Goal: Information Seeking & Learning: Learn about a topic

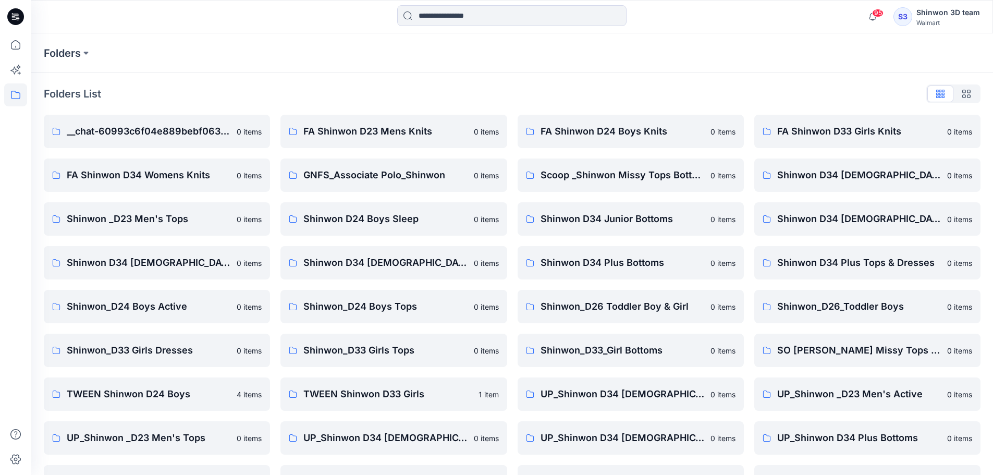
scroll to position [167, 0]
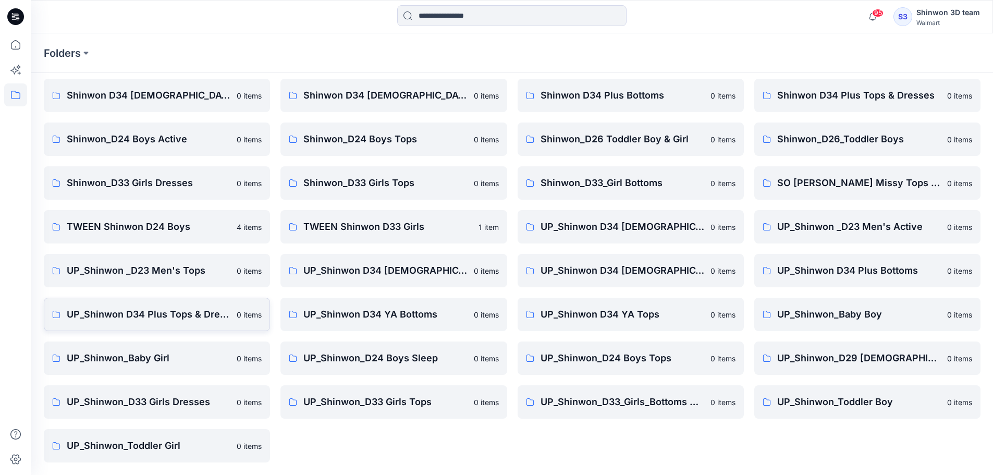
click at [184, 317] on p "UP_Shinwon D34 Plus Tops & Dresses" at bounding box center [149, 314] width 164 height 15
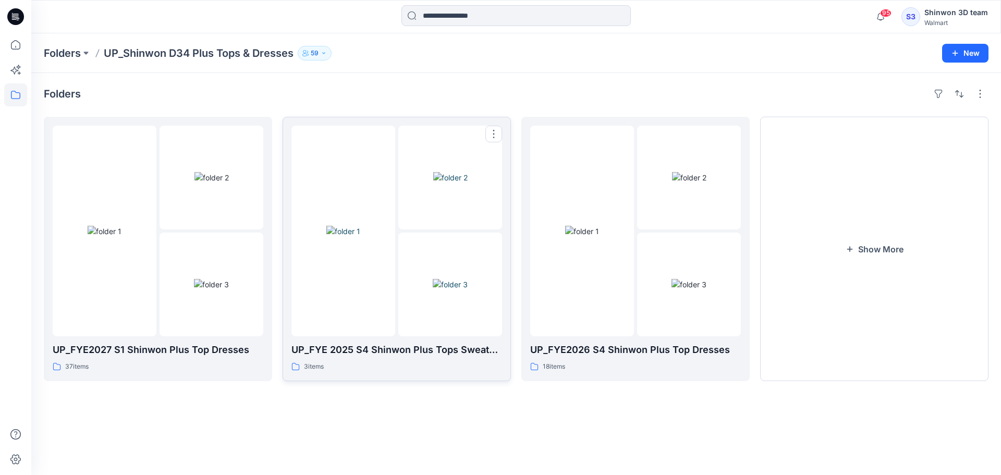
click at [373, 366] on div "3 items" at bounding box center [396, 366] width 211 height 11
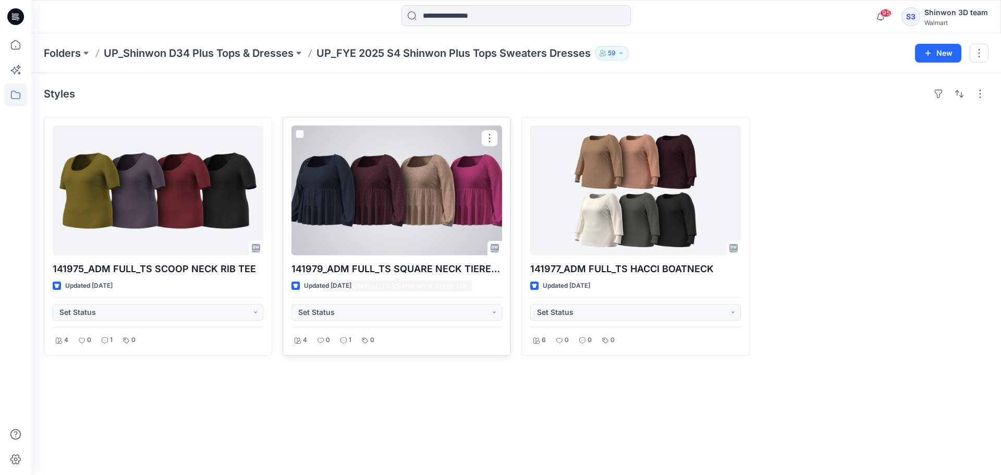
click at [390, 224] on div at bounding box center [396, 191] width 211 height 130
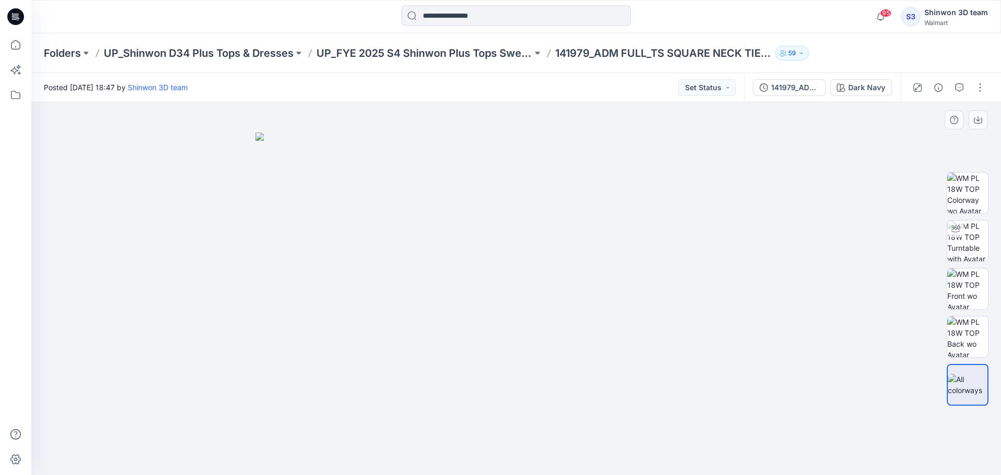
drag, startPoint x: 484, startPoint y: 284, endPoint x: 511, endPoint y: 285, distance: 27.1
click at [515, 284] on img at bounding box center [515, 303] width 521 height 343
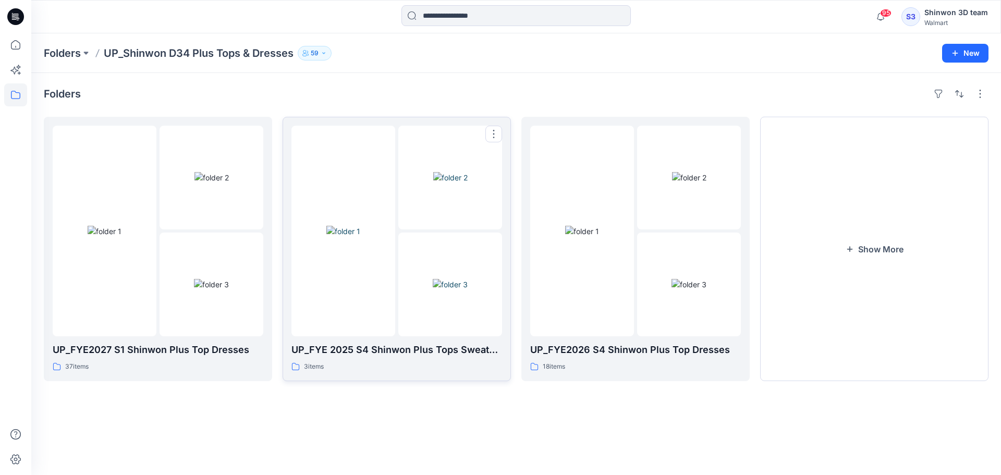
click at [433, 183] on img at bounding box center [450, 177] width 34 height 11
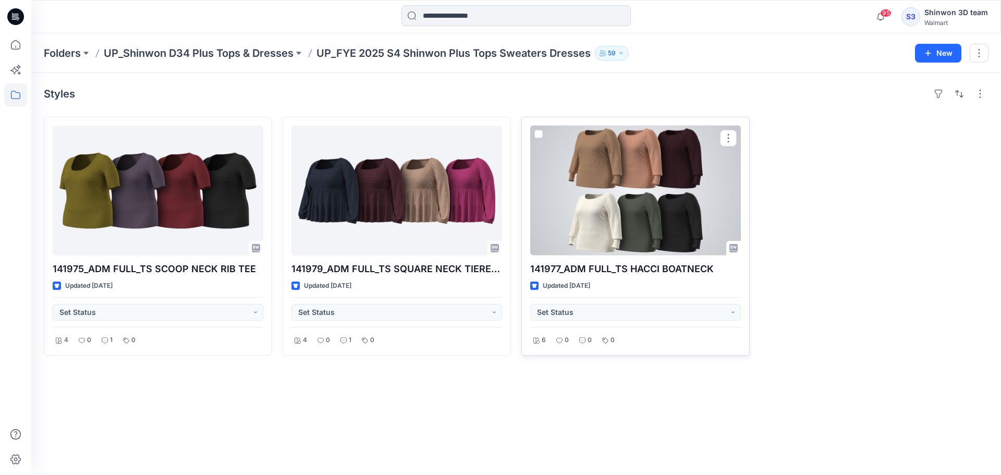
click at [658, 198] on div at bounding box center [635, 191] width 211 height 130
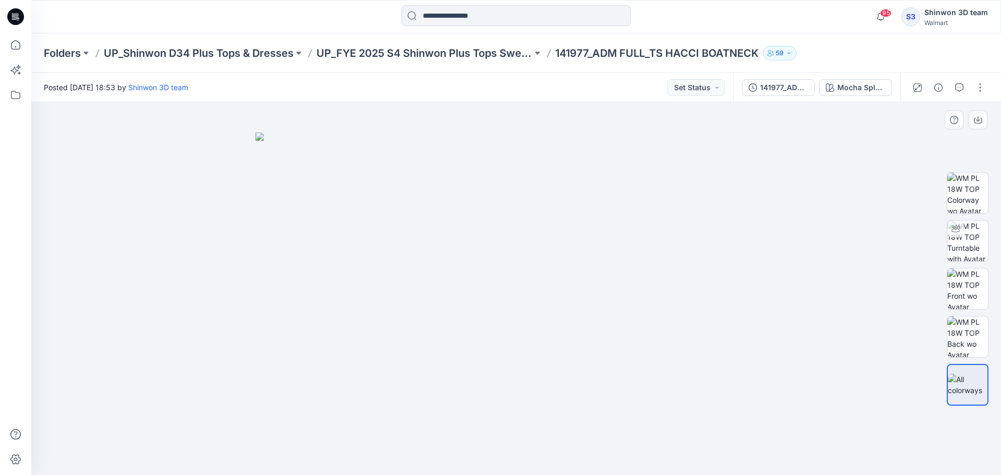
click at [658, 250] on img at bounding box center [515, 303] width 521 height 343
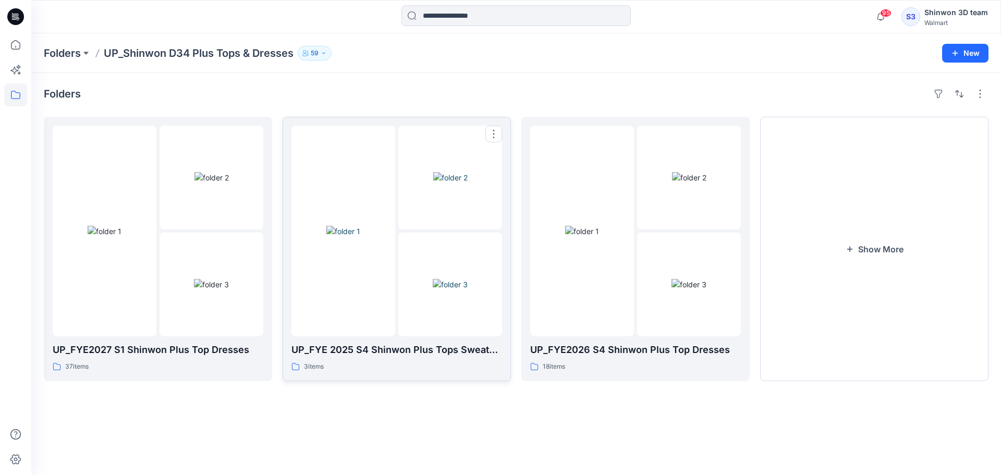
click at [433, 371] on div "3 items" at bounding box center [396, 366] width 211 height 11
click at [620, 368] on div "18 items" at bounding box center [635, 366] width 211 height 11
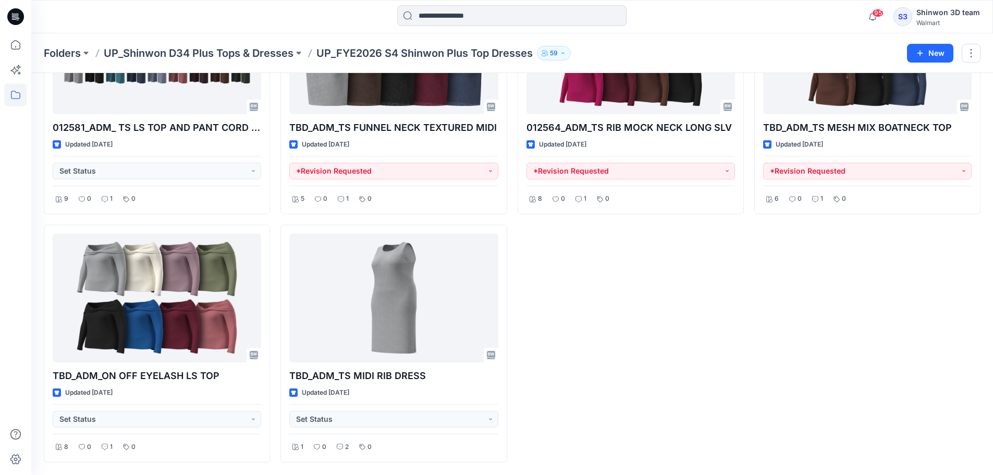
scroll to position [745, 0]
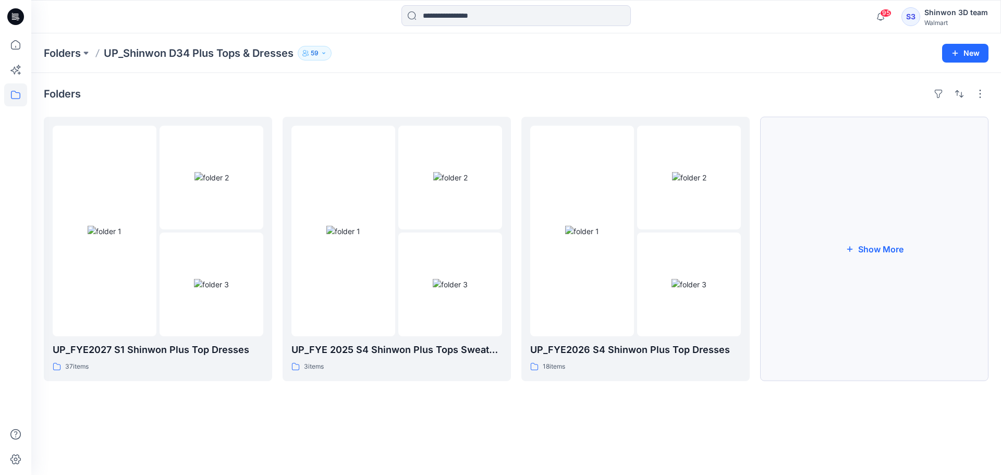
click at [658, 358] on button "Show More" at bounding box center [874, 249] width 228 height 264
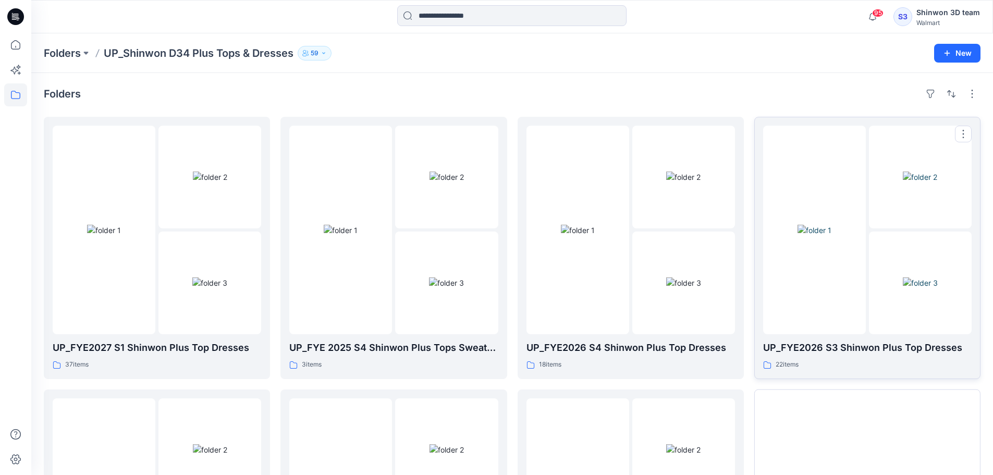
click at [658, 361] on div "22 items" at bounding box center [867, 364] width 208 height 11
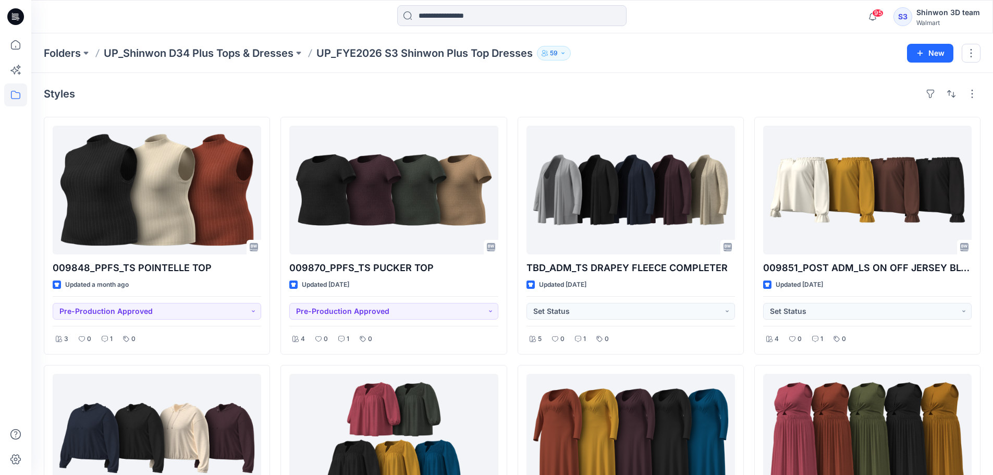
scroll to position [139, 0]
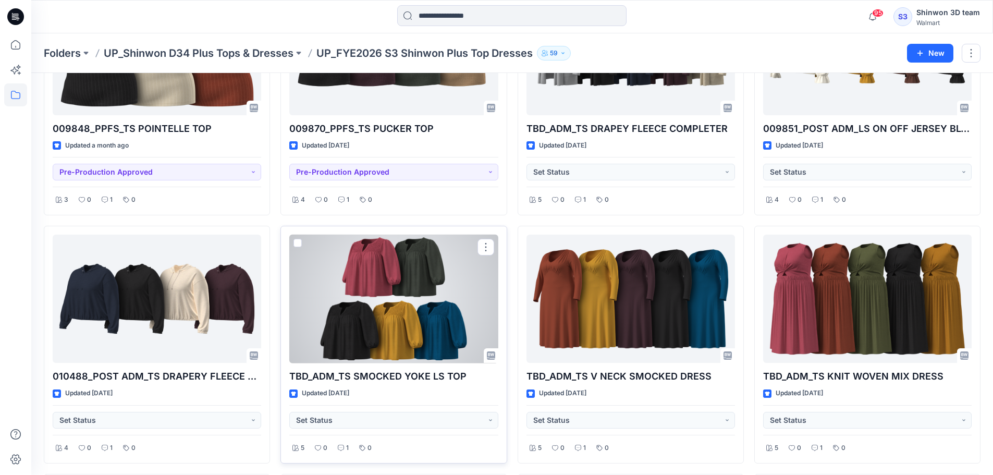
click at [446, 306] on div at bounding box center [393, 299] width 208 height 129
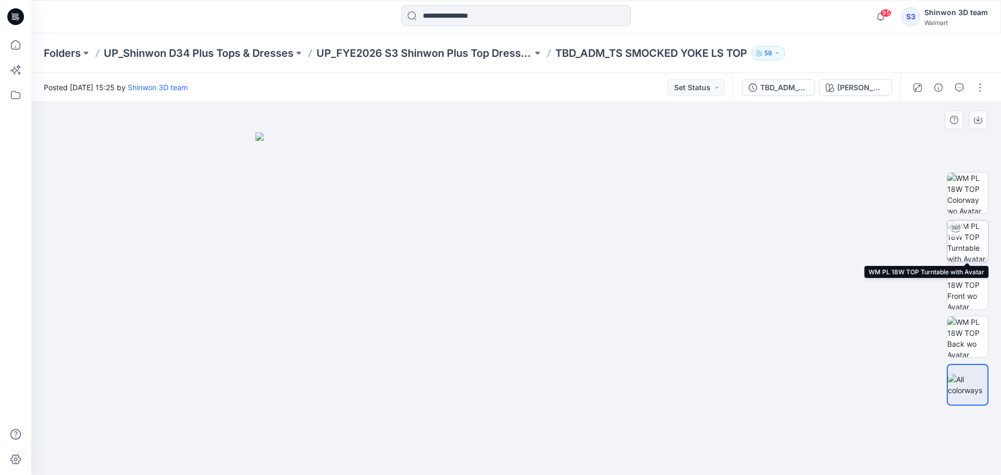
click at [658, 236] on img at bounding box center [967, 240] width 41 height 41
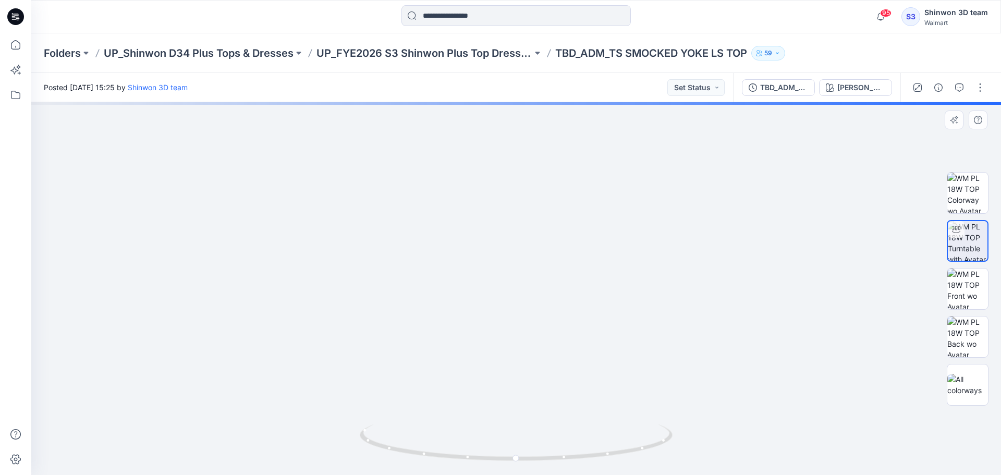
drag, startPoint x: 514, startPoint y: 203, endPoint x: 509, endPoint y: 279, distance: 75.7
click at [504, 282] on img at bounding box center [516, 227] width 772 height 495
drag, startPoint x: 508, startPoint y: 255, endPoint x: 504, endPoint y: 294, distance: 38.7
click at [504, 294] on img at bounding box center [516, 263] width 672 height 424
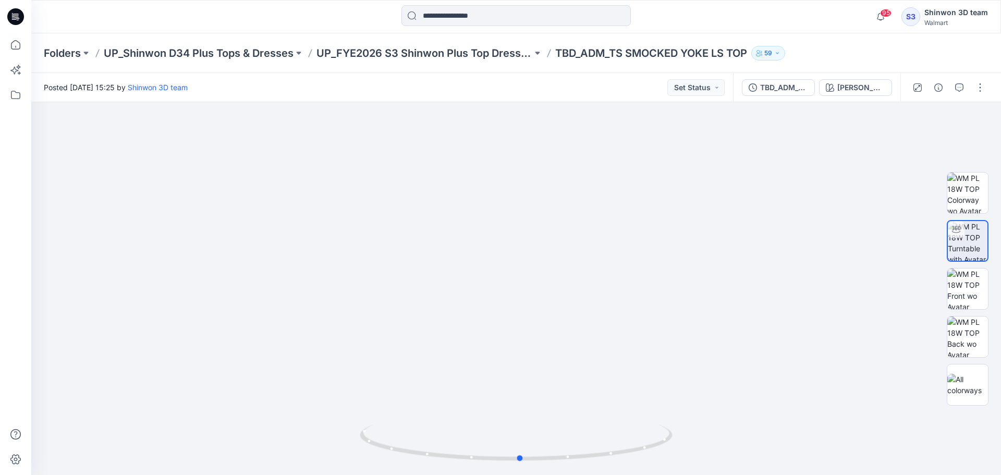
drag, startPoint x: 521, startPoint y: 464, endPoint x: 586, endPoint y: 480, distance: 67.0
click at [586, 474] on html "95 Notifications Your style S226-TW02_WA TIERED CAMI has been updated with S226…" at bounding box center [500, 237] width 1001 height 475
click at [453, 53] on p "UP_FYE2026 S3 Shinwon Plus Top Dresses" at bounding box center [424, 53] width 216 height 15
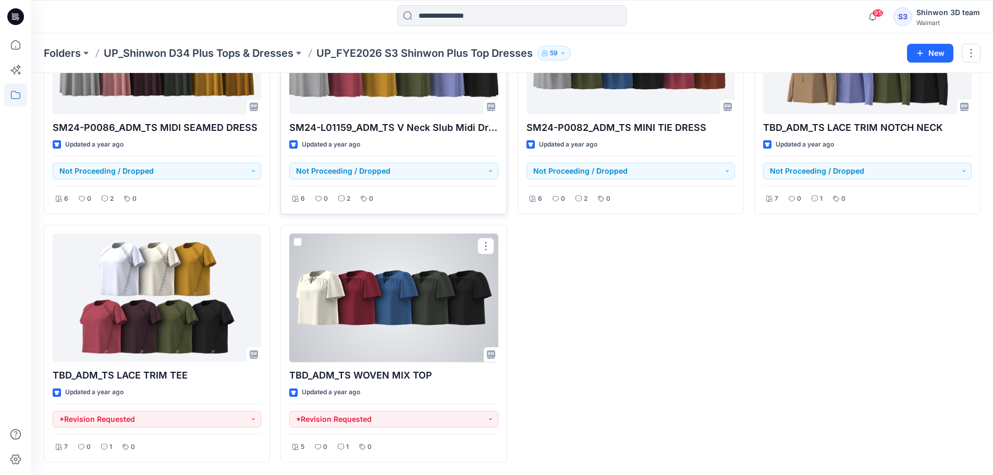
scroll to position [923, 0]
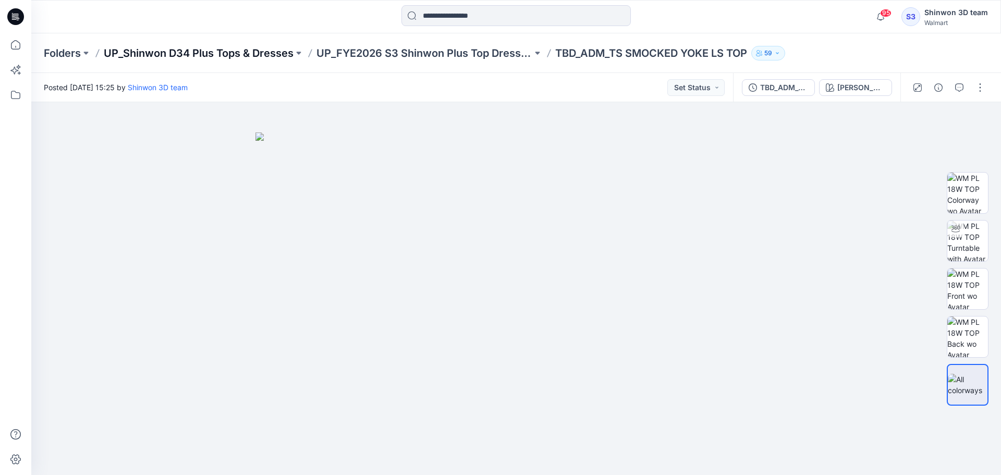
click at [268, 49] on p "UP_Shinwon D34 Plus Tops & Dresses" at bounding box center [199, 53] width 190 height 15
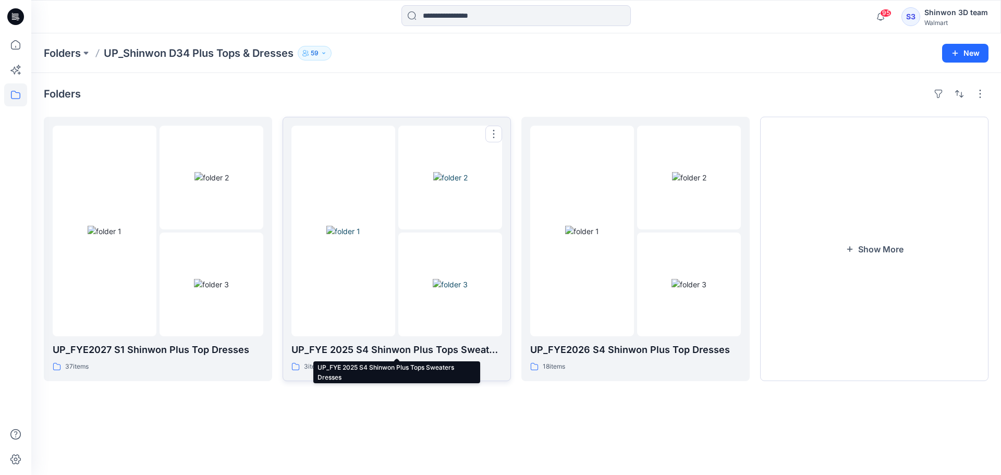
click at [444, 349] on p "UP_FYE 2025 S4 Shinwon Plus Tops Sweaters Dresses" at bounding box center [396, 349] width 211 height 15
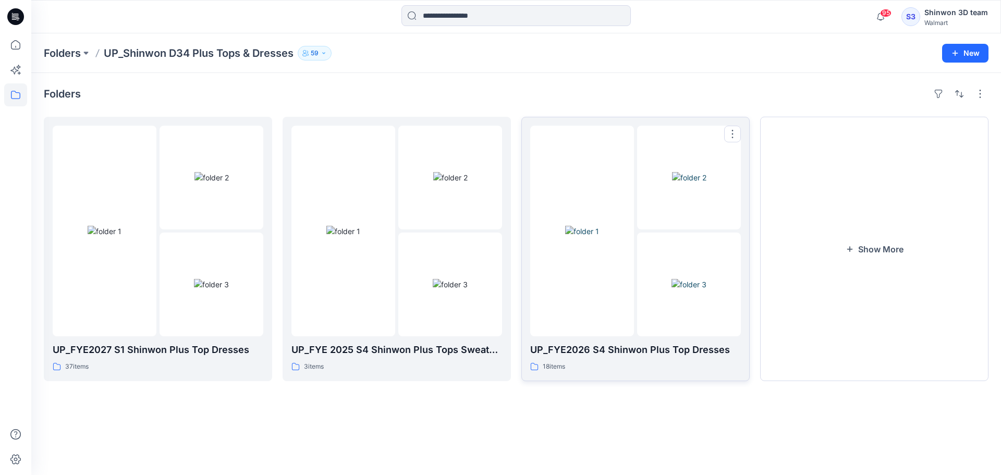
click at [611, 358] on div "UP_FYE2026 S4 Shinwon Plus Top Dresses 18 items" at bounding box center [635, 357] width 211 height 30
click at [658, 329] on button "Show More" at bounding box center [874, 249] width 228 height 264
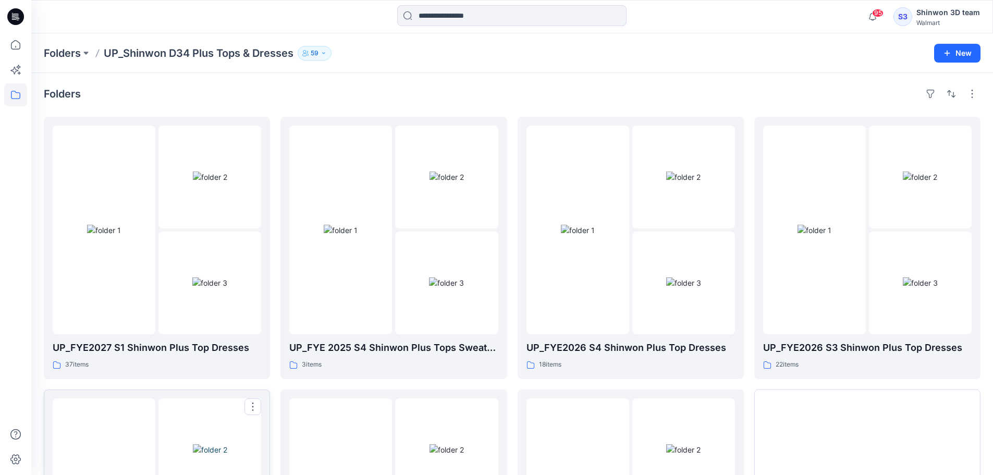
scroll to position [206, 0]
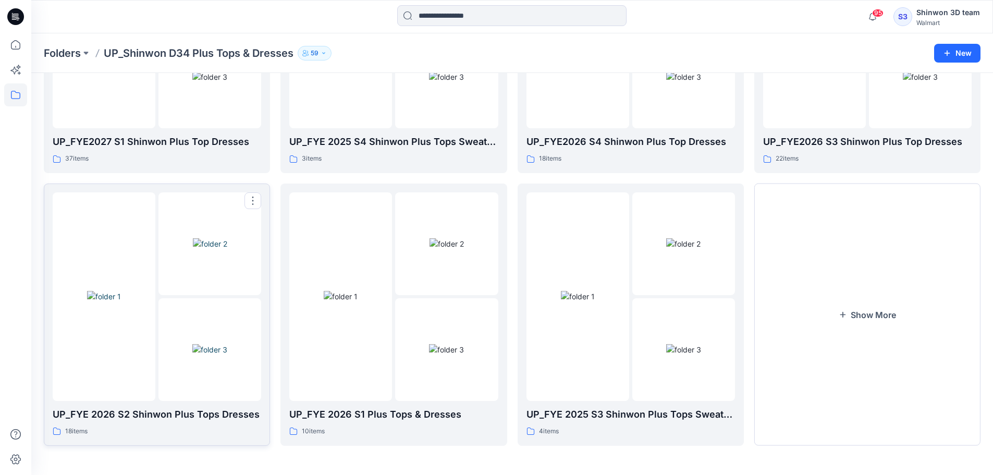
click at [203, 249] on img at bounding box center [210, 243] width 34 height 11
click at [630, 383] on div at bounding box center [630, 296] width 208 height 208
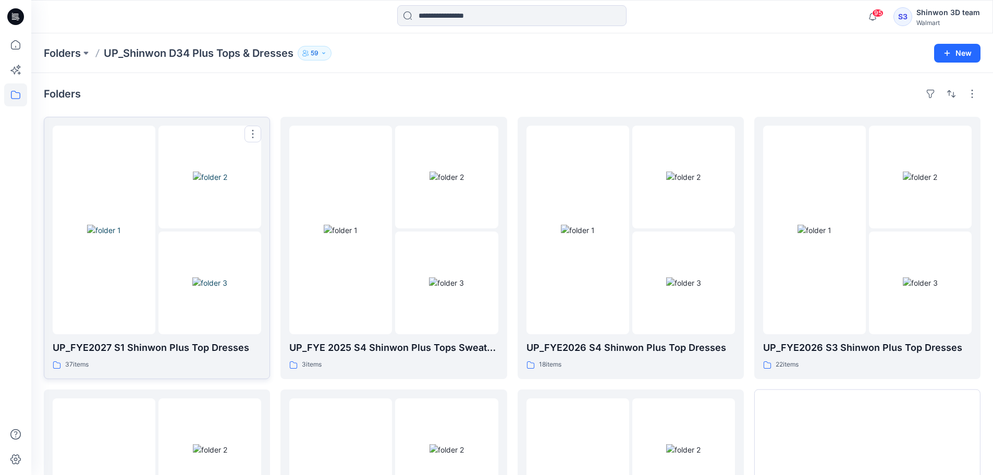
click at [219, 182] on img at bounding box center [210, 176] width 34 height 11
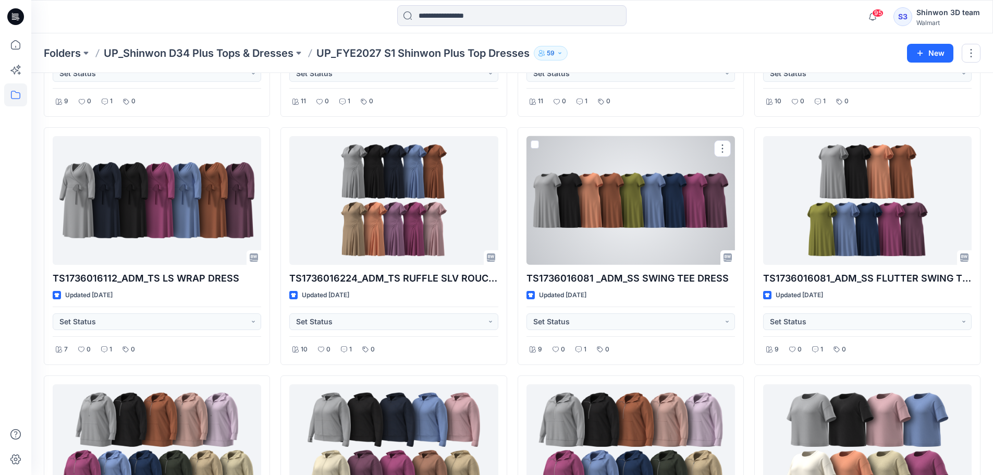
scroll to position [634, 0]
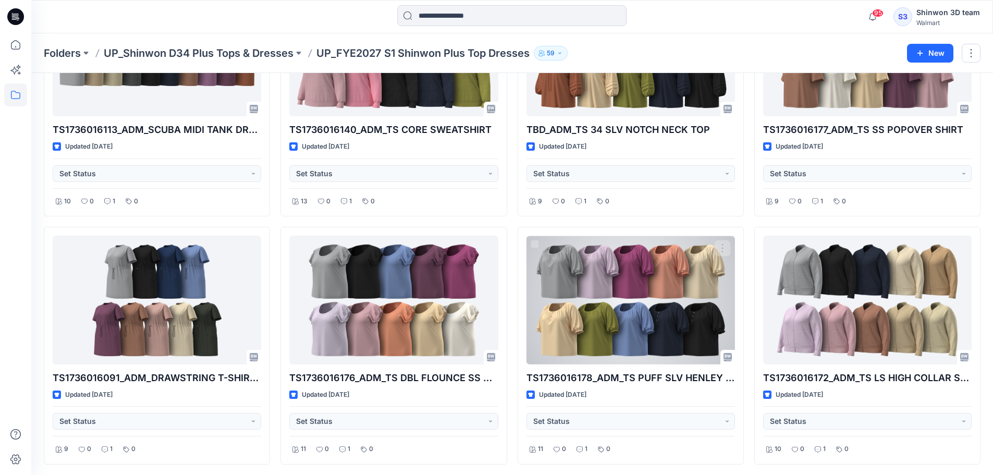
click at [637, 252] on div at bounding box center [630, 300] width 208 height 129
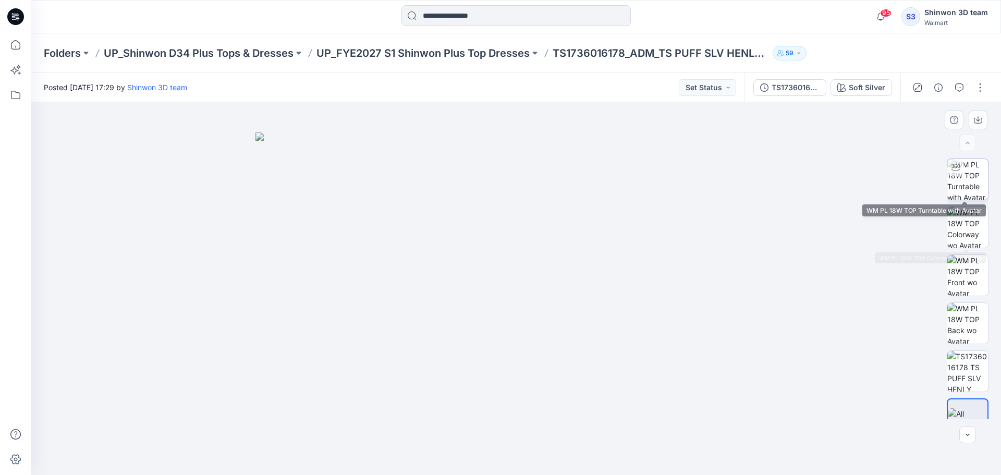
click at [658, 181] on img at bounding box center [967, 179] width 41 height 41
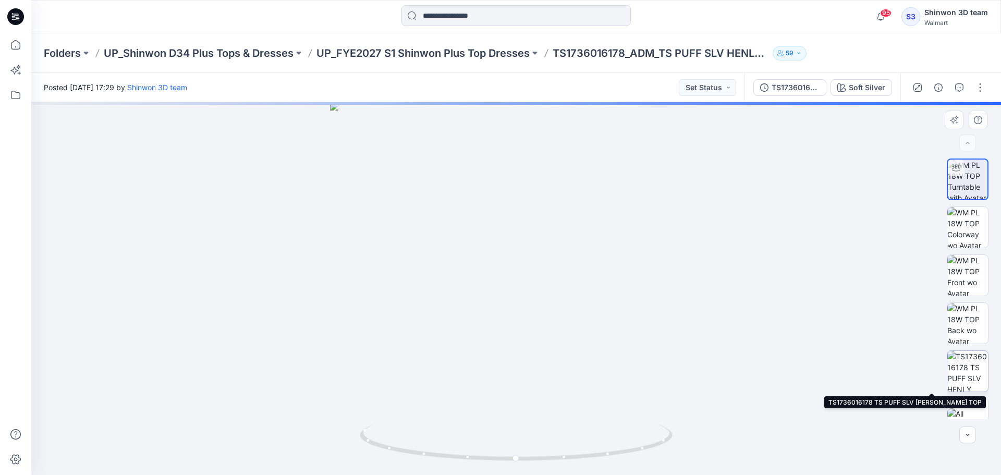
click at [658, 364] on img at bounding box center [967, 371] width 41 height 41
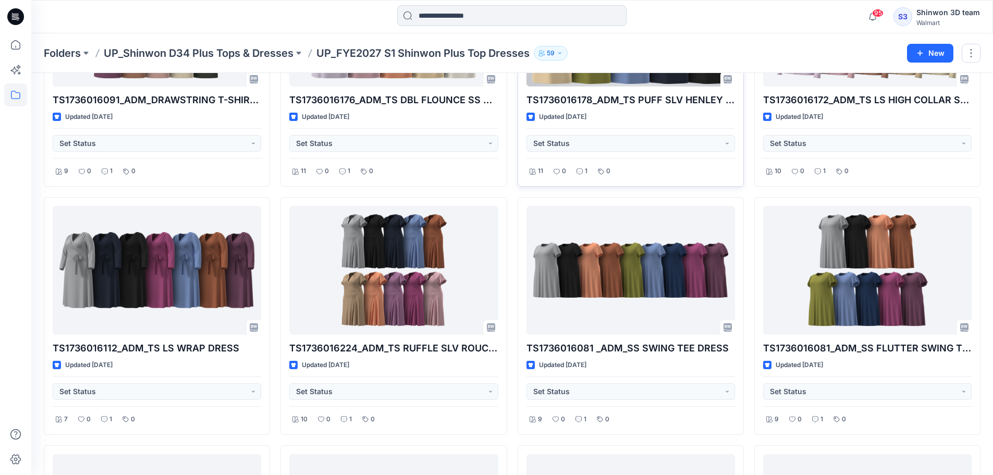
scroll to position [773, 0]
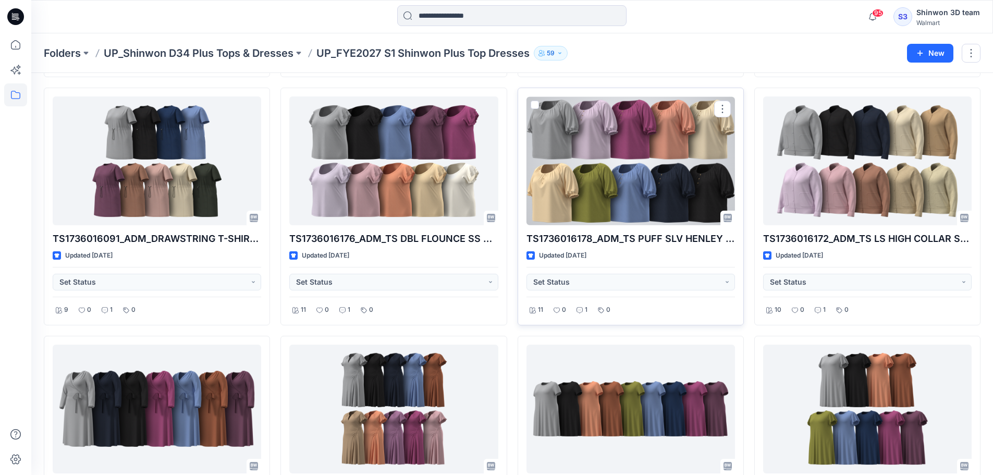
click at [644, 171] on div at bounding box center [630, 160] width 208 height 129
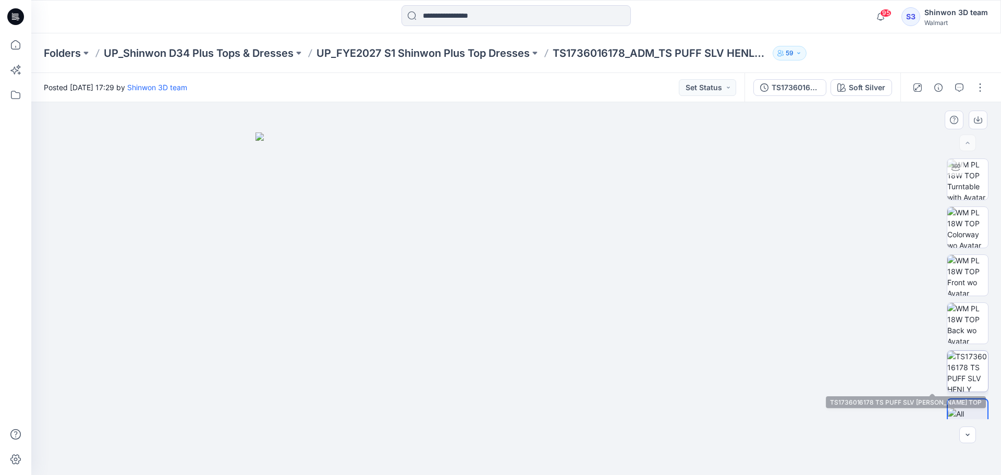
click at [658, 368] on img at bounding box center [967, 371] width 41 height 41
drag, startPoint x: 666, startPoint y: 226, endPoint x: 663, endPoint y: 236, distance: 9.9
click at [658, 236] on img at bounding box center [516, 279] width 557 height 392
drag, startPoint x: 317, startPoint y: 391, endPoint x: 325, endPoint y: 353, distance: 39.3
click at [325, 353] on img at bounding box center [516, 271] width 611 height 407
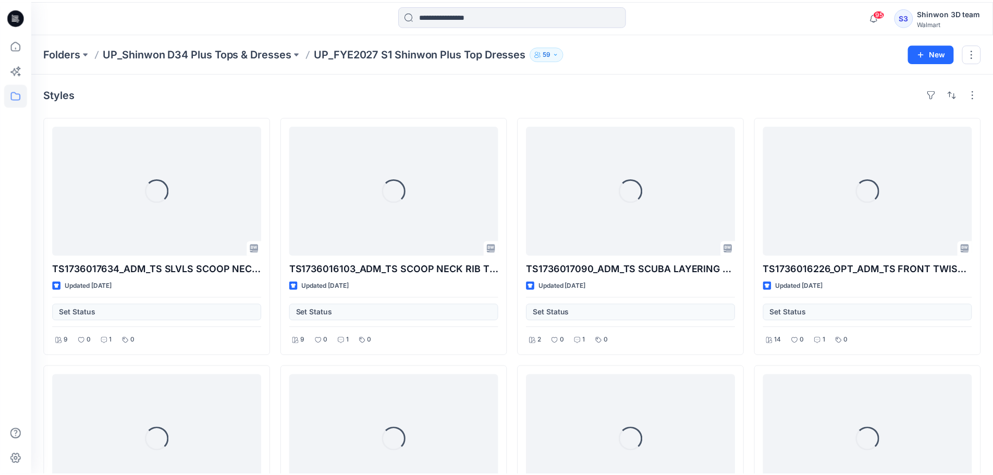
scroll to position [773, 0]
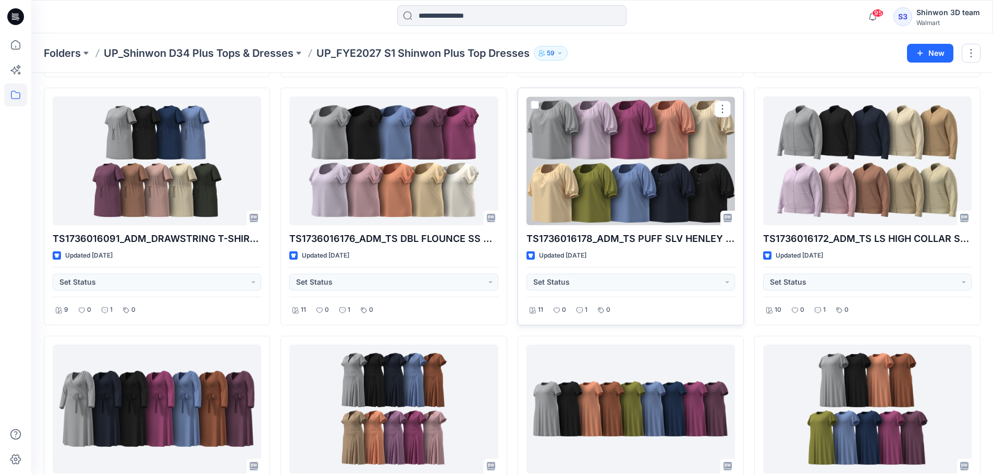
click at [603, 169] on div at bounding box center [630, 160] width 208 height 129
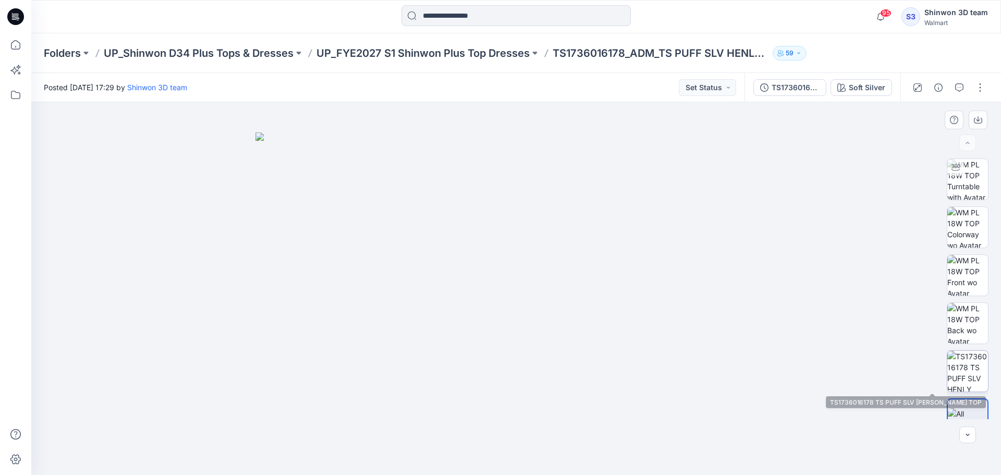
click at [658, 376] on img at bounding box center [967, 371] width 41 height 41
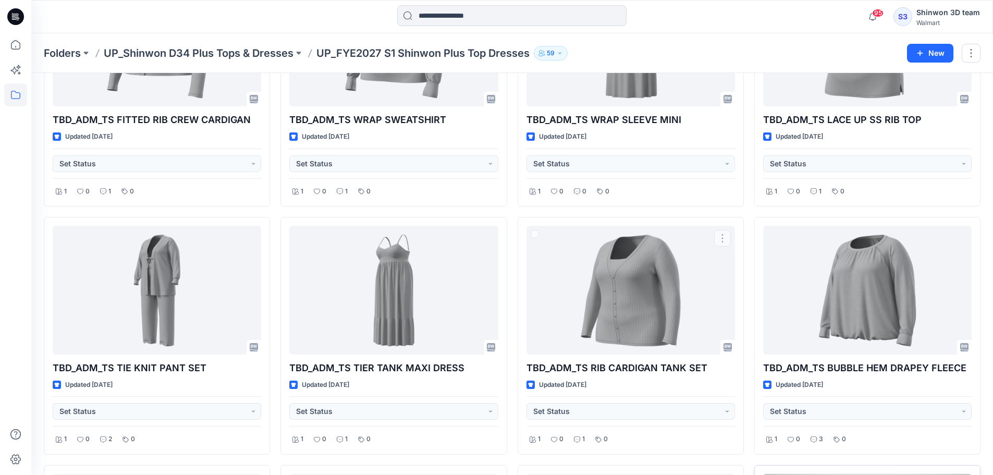
scroll to position [1982, 0]
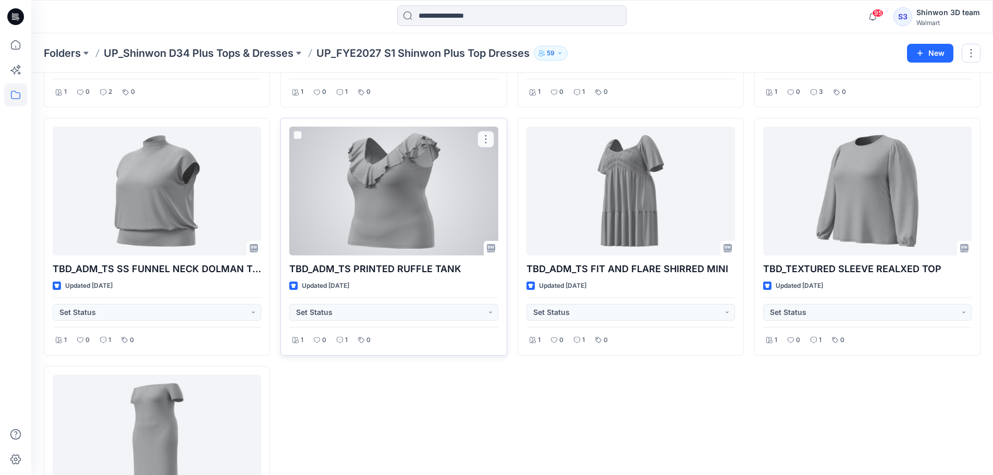
drag, startPoint x: 486, startPoint y: 273, endPoint x: 480, endPoint y: 272, distance: 5.2
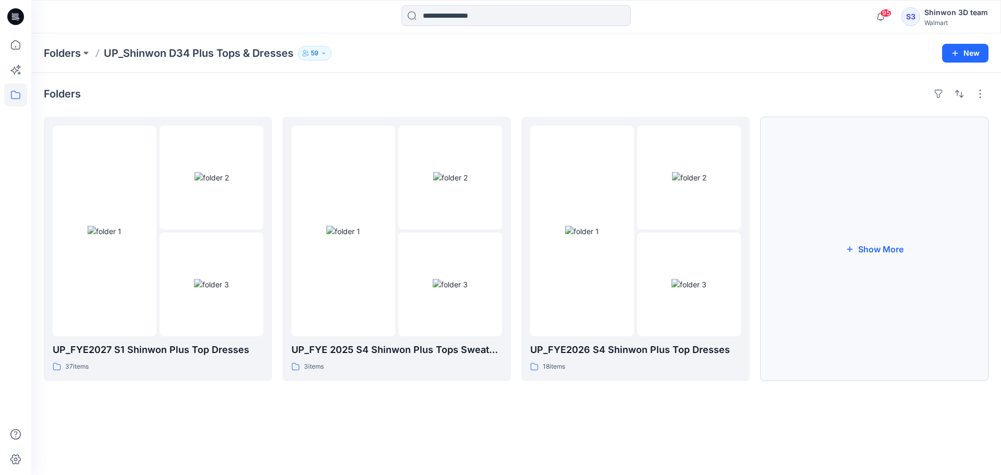
click at [658, 214] on button "Show More" at bounding box center [874, 249] width 228 height 264
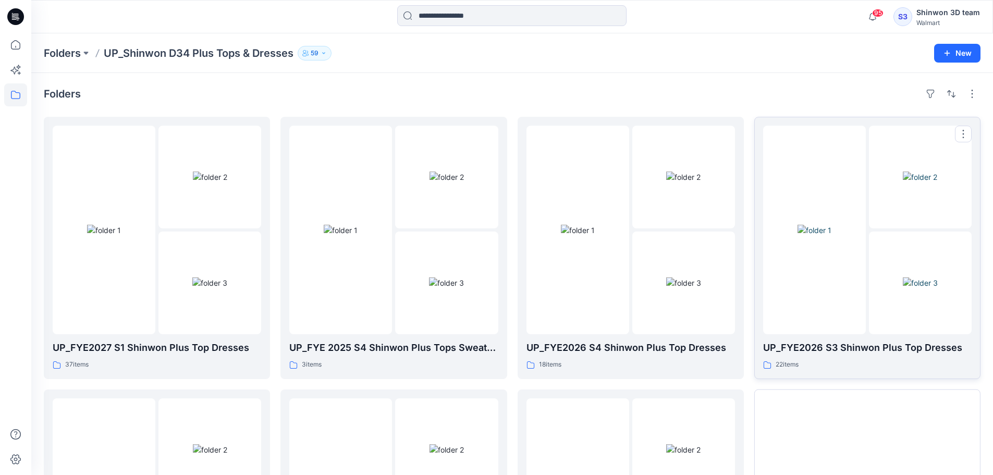
click at [658, 358] on div "UP_FYE2026 S3 Shinwon Plus Top Dresses 22 items" at bounding box center [867, 355] width 208 height 30
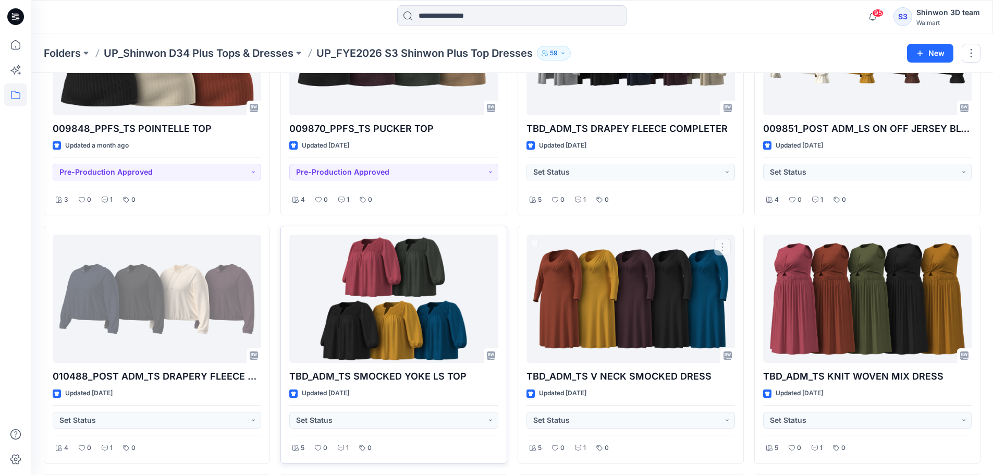
scroll to position [208, 0]
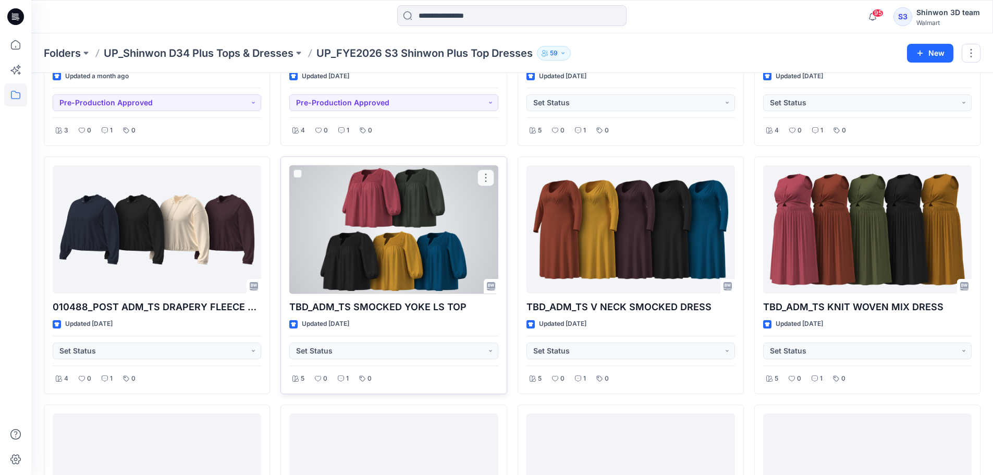
click at [428, 228] on div at bounding box center [393, 229] width 208 height 129
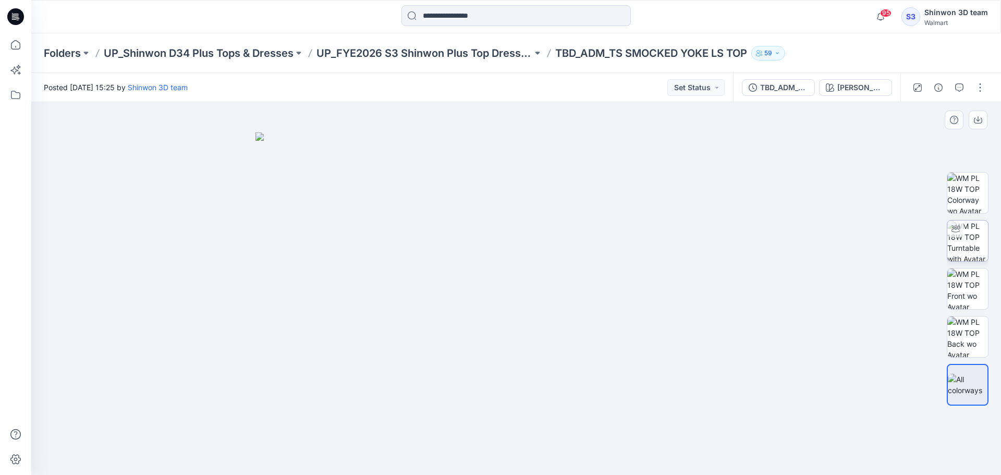
click at [658, 247] on img at bounding box center [967, 240] width 41 height 41
drag, startPoint x: 509, startPoint y: 463, endPoint x: 545, endPoint y: 441, distance: 42.4
click at [550, 465] on img at bounding box center [516, 449] width 313 height 51
drag, startPoint x: 528, startPoint y: 460, endPoint x: 598, endPoint y: 415, distance: 83.3
click at [602, 460] on icon at bounding box center [517, 443] width 315 height 39
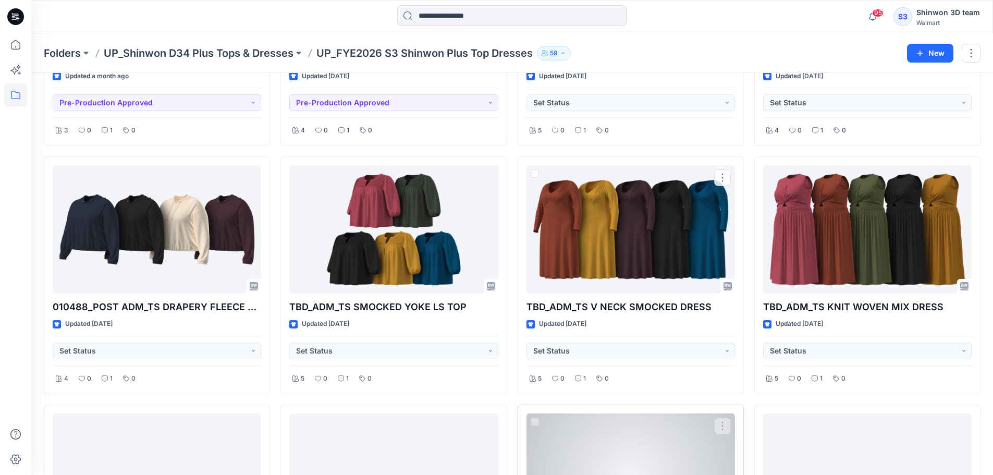
scroll to position [425, 0]
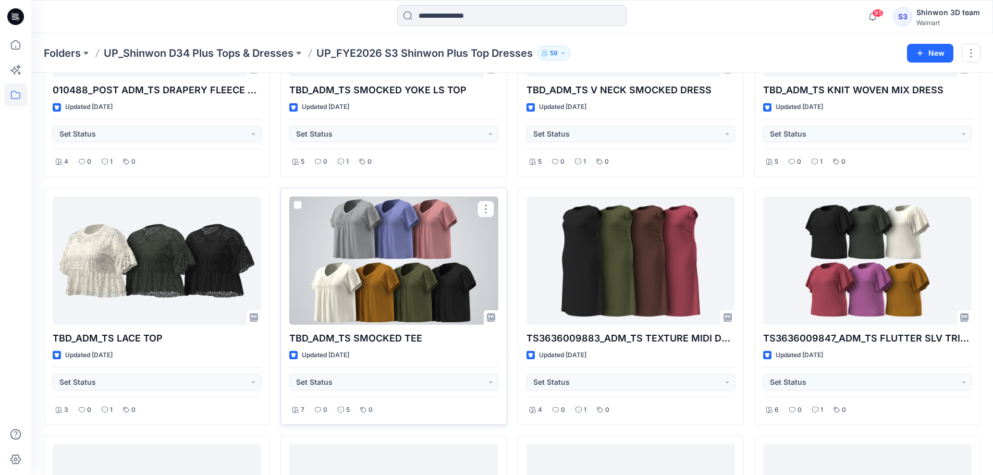
click at [398, 286] on div at bounding box center [393, 260] width 208 height 129
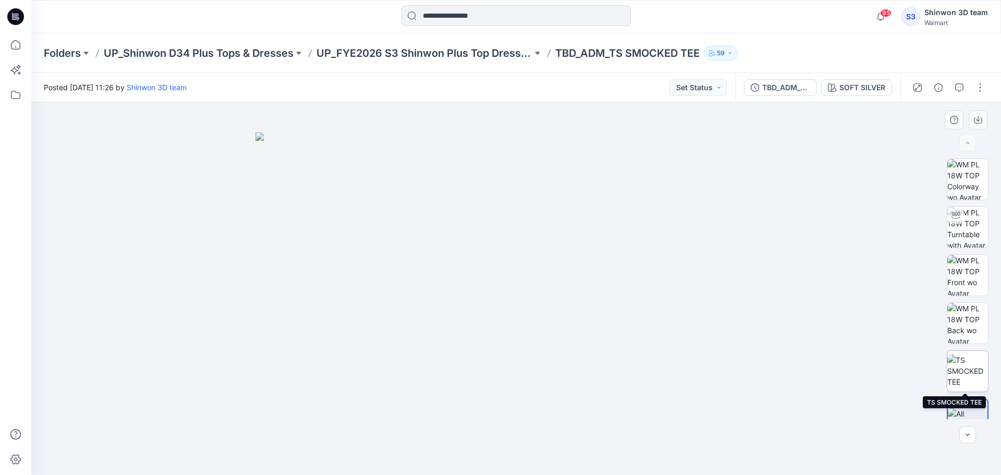
click at [658, 371] on img at bounding box center [967, 370] width 41 height 33
drag, startPoint x: 475, startPoint y: 381, endPoint x: 468, endPoint y: 370, distance: 13.2
click at [474, 378] on img at bounding box center [515, 288] width 487 height 373
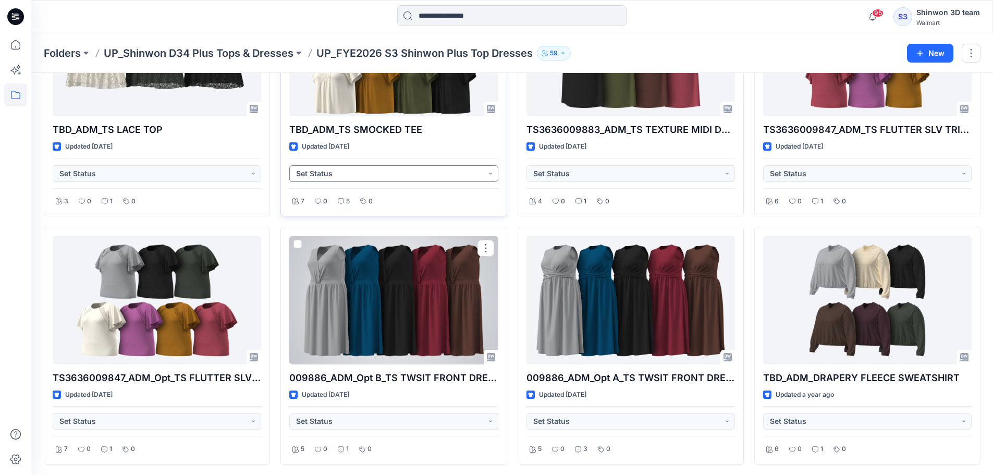
scroll to position [495, 0]
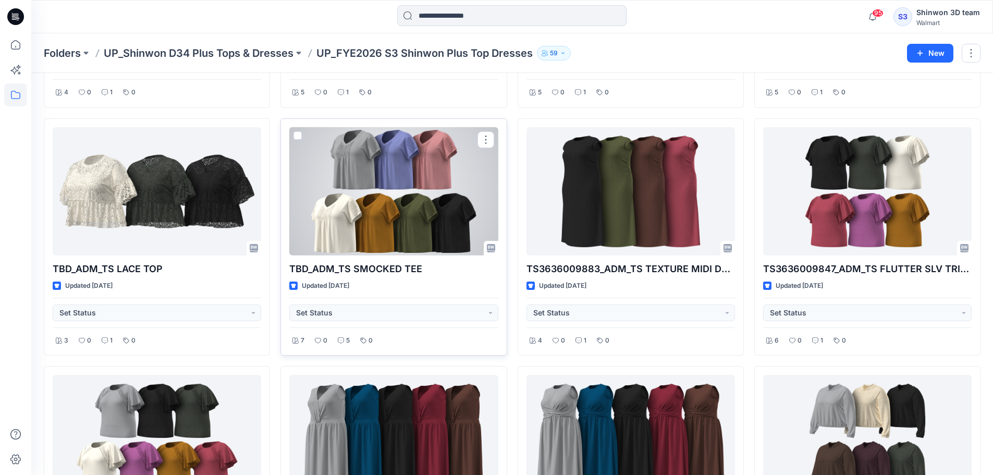
click at [392, 212] on div at bounding box center [393, 191] width 208 height 129
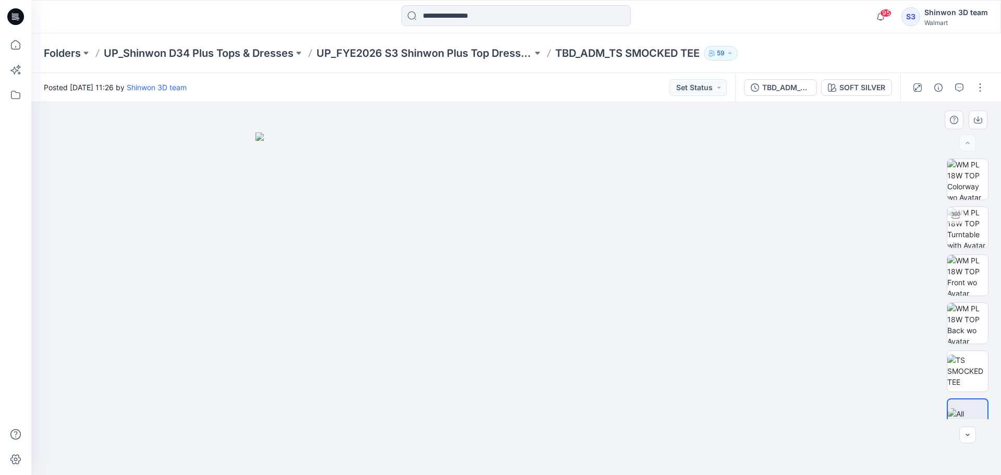
click at [658, 357] on img at bounding box center [515, 303] width 521 height 343
click at [658, 221] on img at bounding box center [967, 227] width 41 height 41
drag, startPoint x: 522, startPoint y: 460, endPoint x: 764, endPoint y: 387, distance: 252.6
click at [561, 474] on html "95 Notifications Your style S226-TW02_WA TIERED CAMI has been updated with S226…" at bounding box center [500, 237] width 1001 height 475
click at [658, 362] on img at bounding box center [967, 370] width 41 height 33
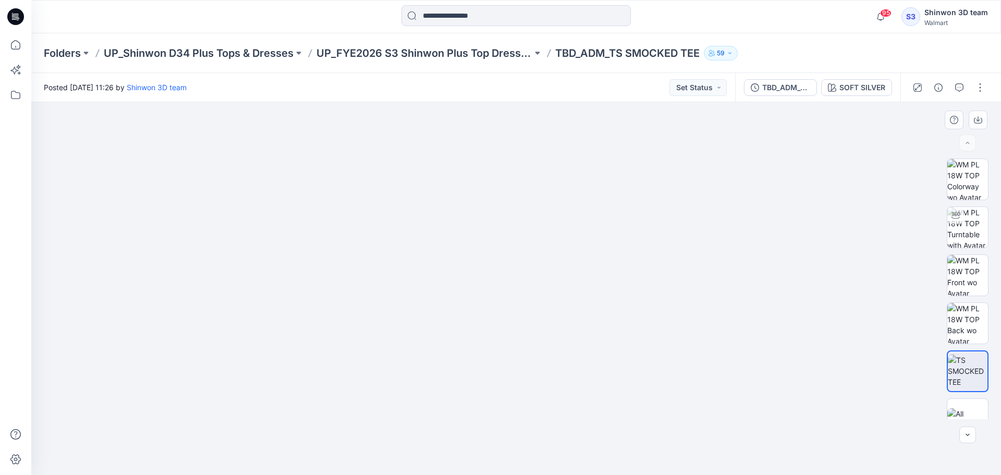
drag, startPoint x: 377, startPoint y: 161, endPoint x: 400, endPoint y: 414, distance: 254.4
click at [403, 417] on img at bounding box center [516, 215] width 659 height 522
click at [658, 231] on img at bounding box center [967, 227] width 41 height 41
drag, startPoint x: 521, startPoint y: 340, endPoint x: 515, endPoint y: 347, distance: 8.5
click at [515, 346] on img at bounding box center [516, 166] width 972 height 615
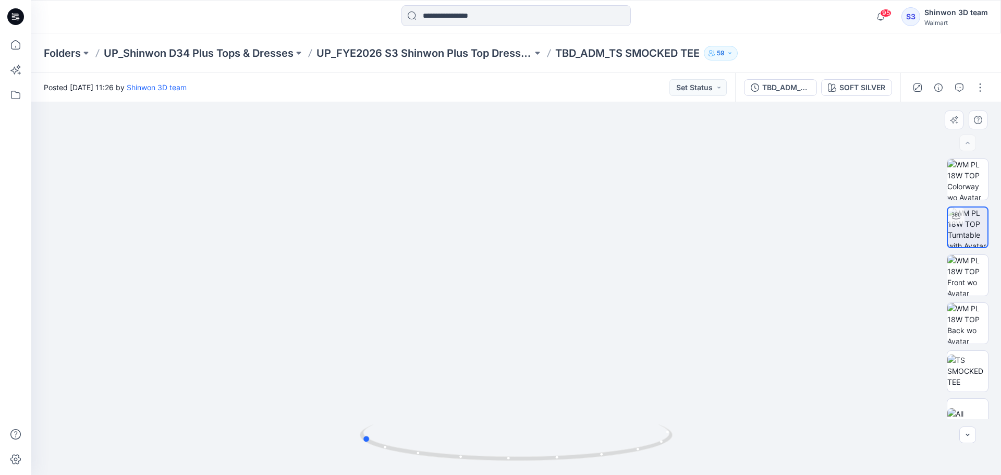
drag, startPoint x: 522, startPoint y: 460, endPoint x: 655, endPoint y: 340, distance: 179.0
click at [373, 445] on icon at bounding box center [517, 443] width 315 height 39
drag, startPoint x: 527, startPoint y: 468, endPoint x: 515, endPoint y: 358, distance: 111.2
click at [545, 470] on img at bounding box center [516, 449] width 313 height 51
drag, startPoint x: 463, startPoint y: 253, endPoint x: 537, endPoint y: 402, distance: 167.1
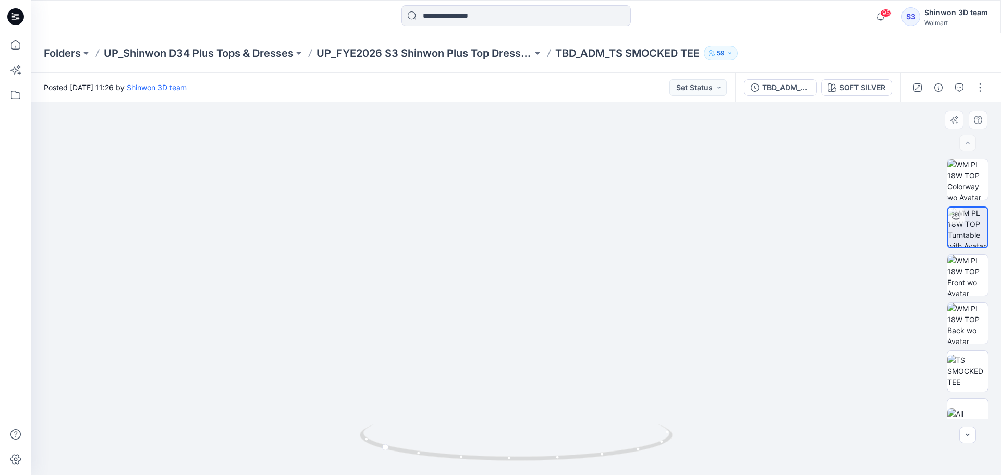
click at [470, 334] on img at bounding box center [516, 216] width 972 height 518
drag, startPoint x: 535, startPoint y: 466, endPoint x: 430, endPoint y: 450, distance: 105.9
click at [429, 452] on div at bounding box center [516, 449] width 313 height 52
drag, startPoint x: 511, startPoint y: 460, endPoint x: 466, endPoint y: 462, distance: 45.4
click at [466, 462] on icon at bounding box center [517, 443] width 315 height 39
